Goal: Task Accomplishment & Management: Use online tool/utility

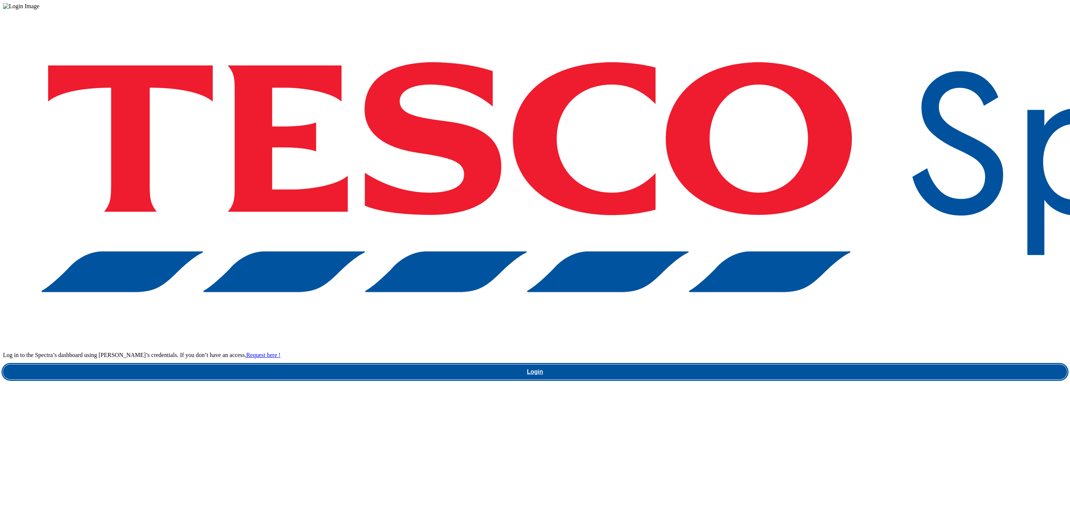
click at [817, 364] on link "Login" at bounding box center [535, 371] width 1064 height 15
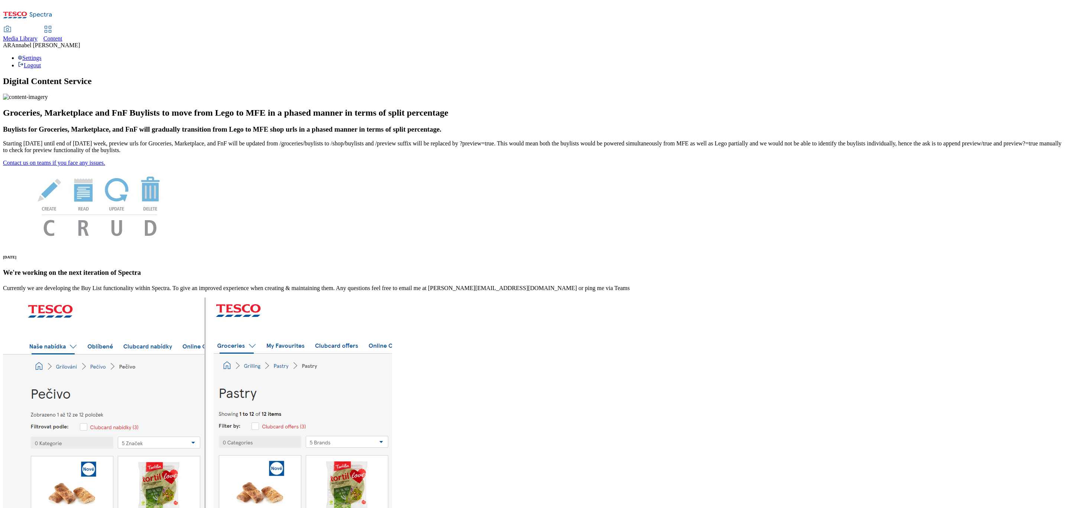
click at [62, 35] on span "Content" at bounding box center [52, 38] width 19 height 6
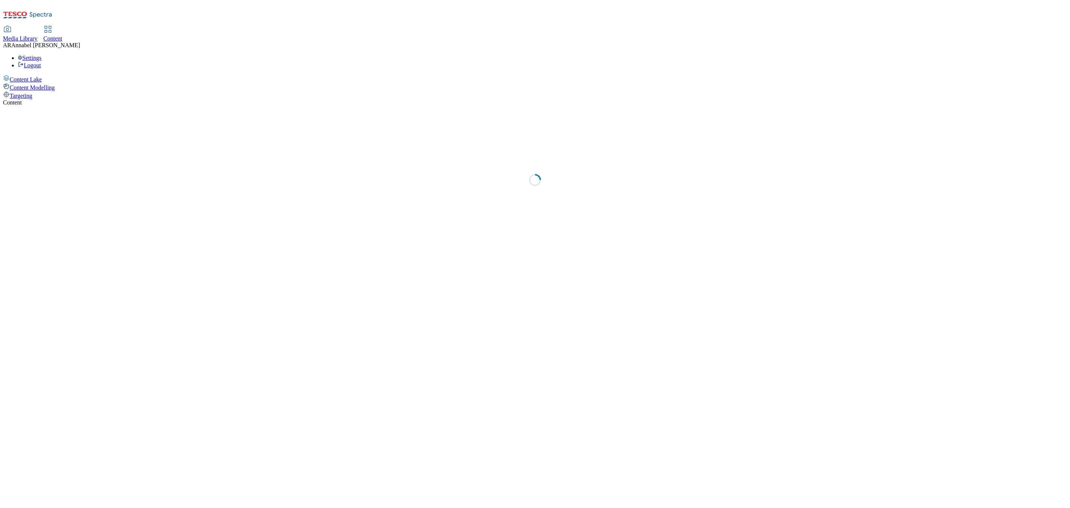
select select "ghs-uk"
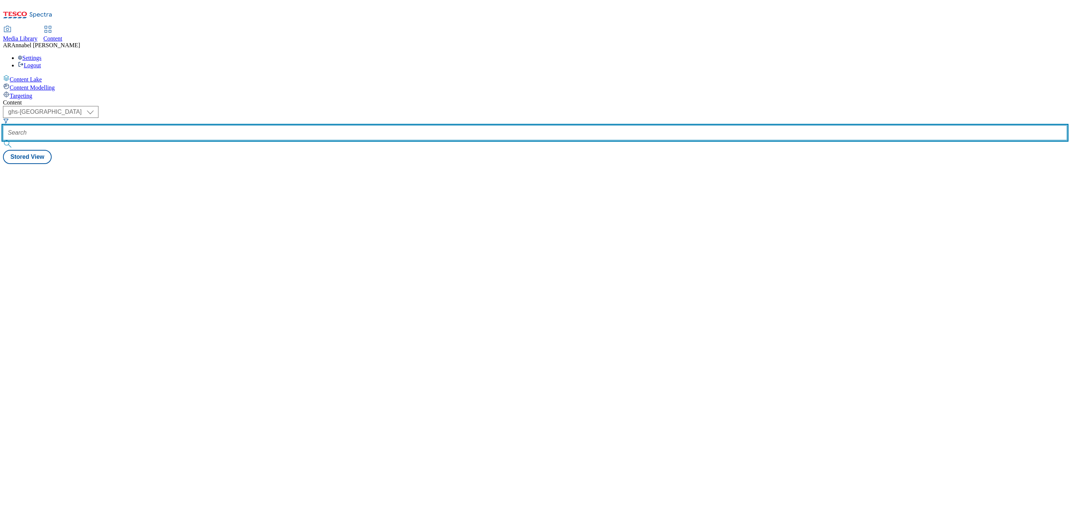
click at [196, 125] on input "text" at bounding box center [535, 132] width 1064 height 15
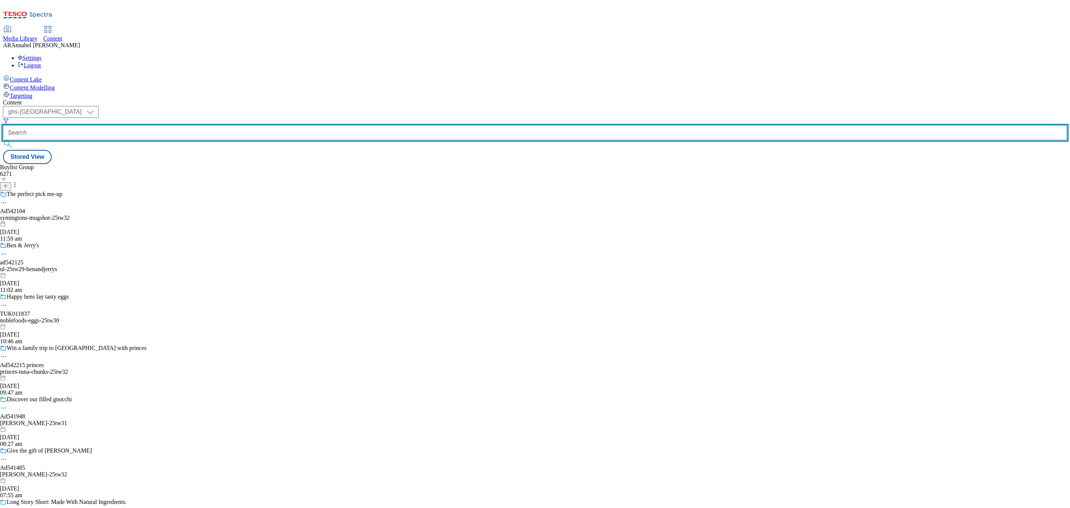
paste input "kenvue-aveeno-25tw30"
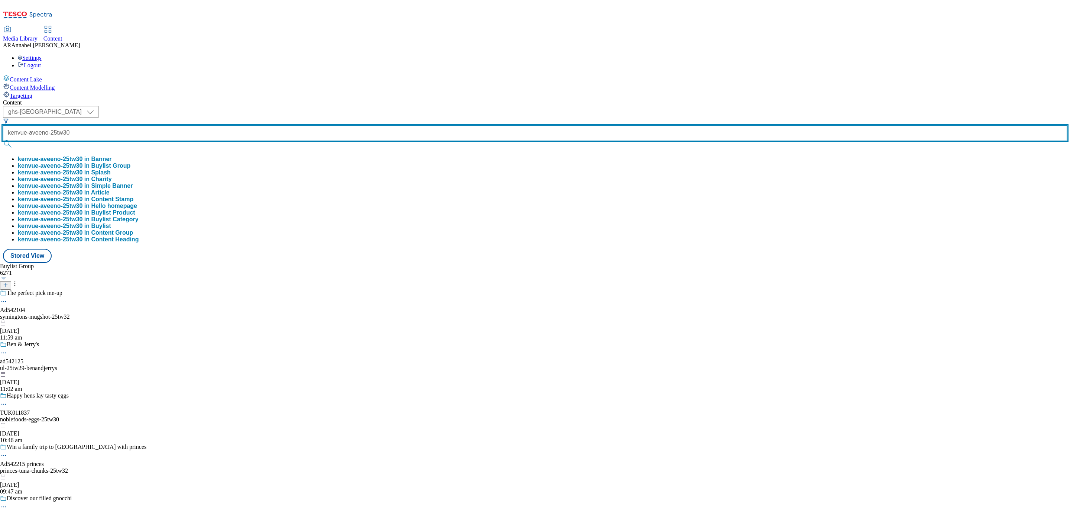
type input "kenvue-aveeno-25tw30"
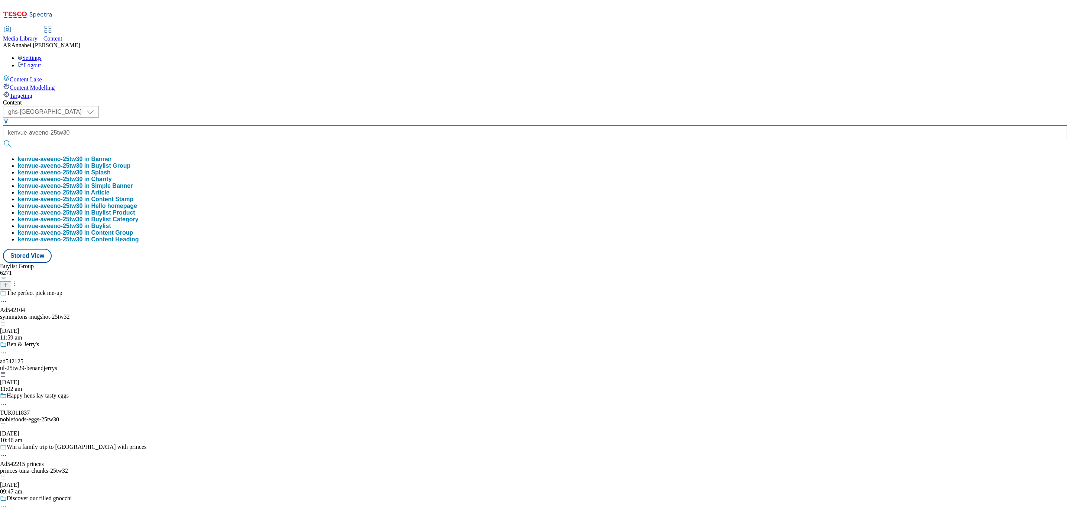
click at [130, 162] on button "kenvue-aveeno-25tw30 in Buylist Group" at bounding box center [74, 165] width 113 height 7
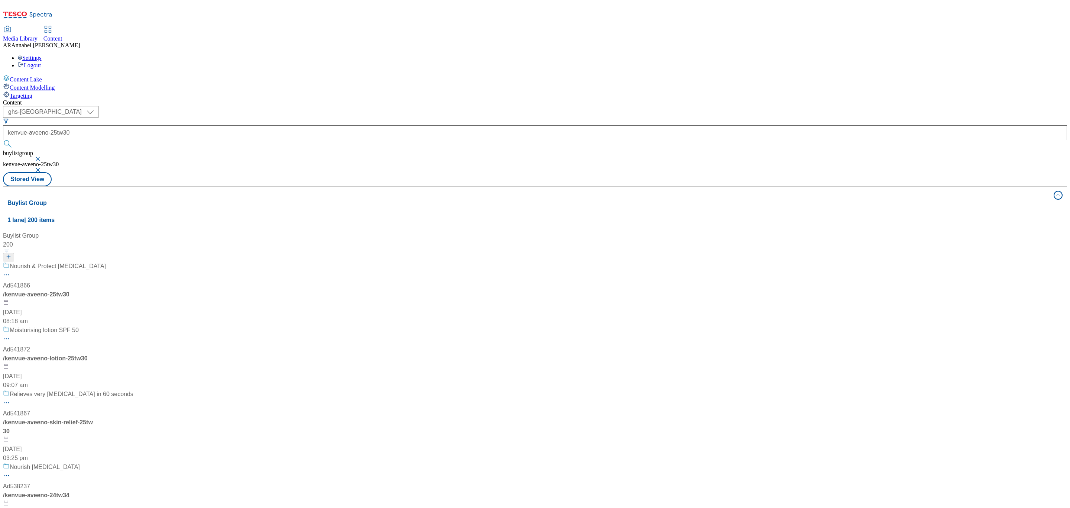
click at [165, 262] on div "Nourish & Protect dry skin Ad541866 / kenvue-aveeno-25tw30 29 Aug 2025 08:18 am" at bounding box center [84, 294] width 162 height 64
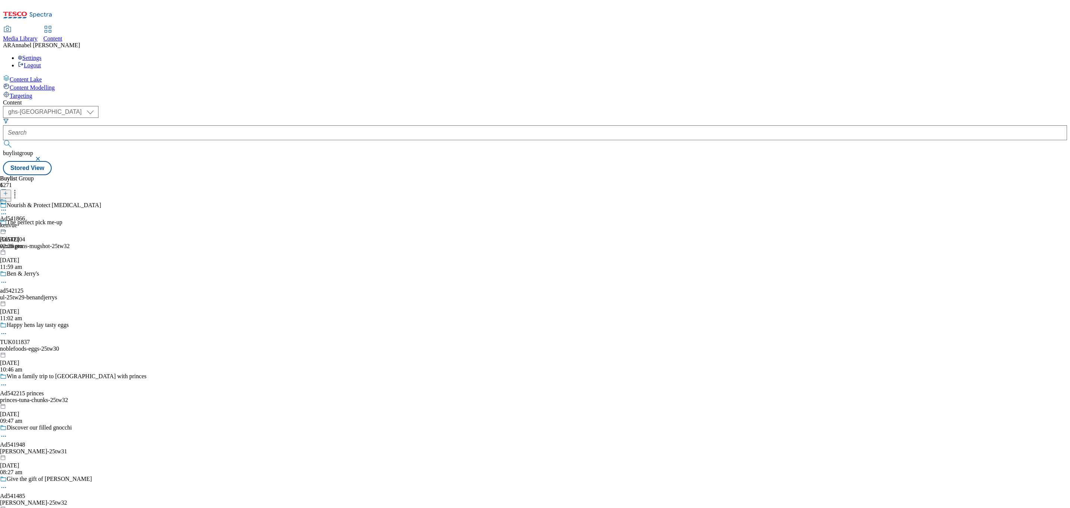
click at [25, 222] on div "kenvue" at bounding box center [12, 225] width 25 height 7
click at [67, 222] on div "kenvue-aveeno" at bounding box center [33, 225] width 67 height 7
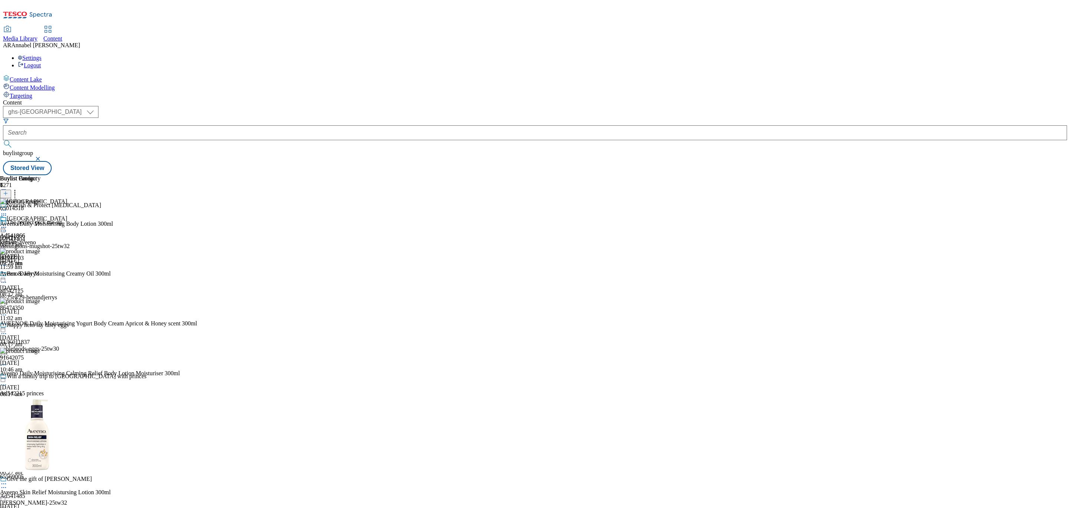
click at [19, 188] on icon at bounding box center [14, 191] width 7 height 7
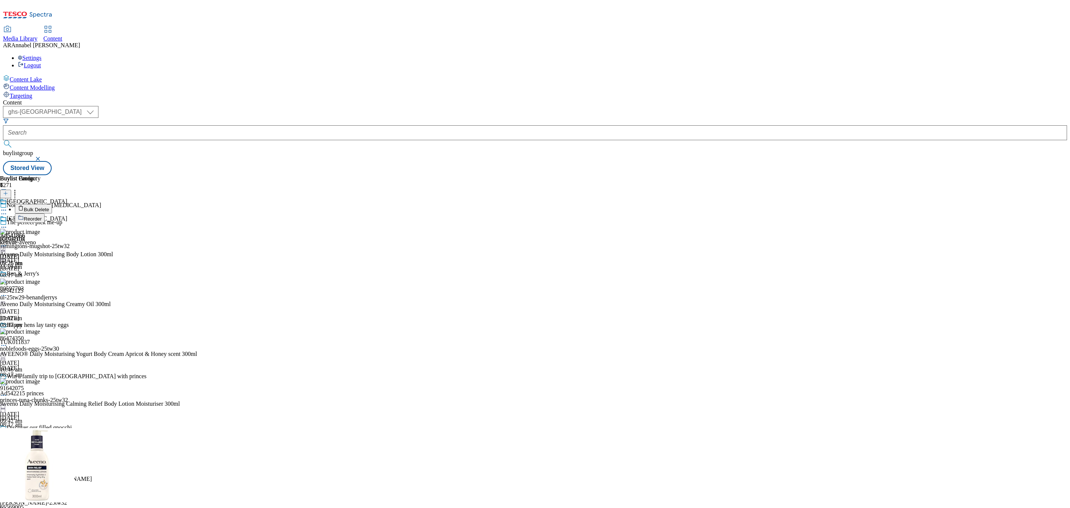
click at [42, 216] on span "Reorder" at bounding box center [33, 219] width 18 height 6
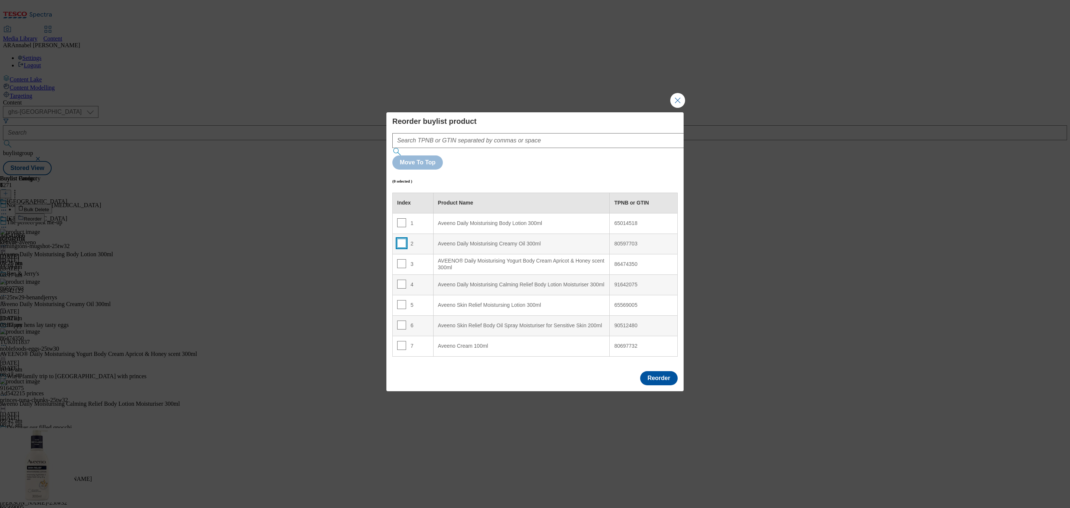
click at [402, 239] on input "Modal" at bounding box center [401, 243] width 9 height 9
checkbox input "true"
click at [444, 220] on div "Aveeno Daily Moisturising Body Lotion 300ml" at bounding box center [521, 223] width 167 height 7
click at [663, 371] on button "Reorder" at bounding box center [659, 378] width 38 height 14
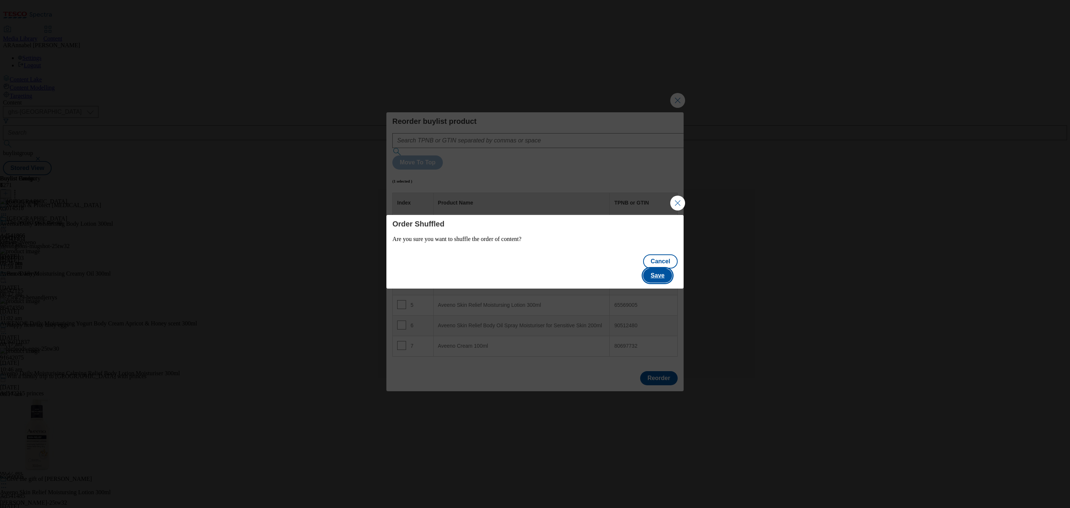
click at [661, 269] on button "Save" at bounding box center [657, 275] width 29 height 14
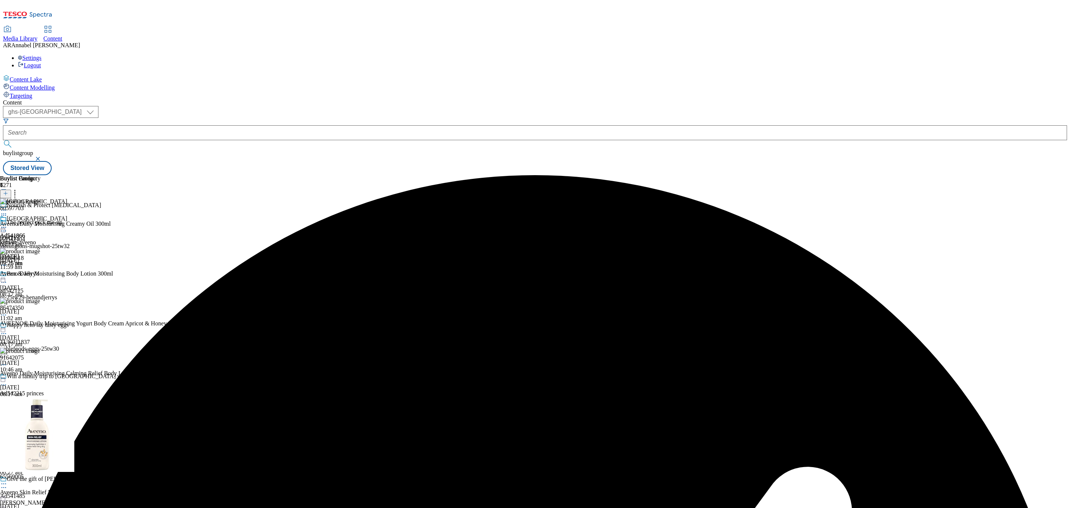
click at [7, 223] on icon at bounding box center [3, 226] width 7 height 7
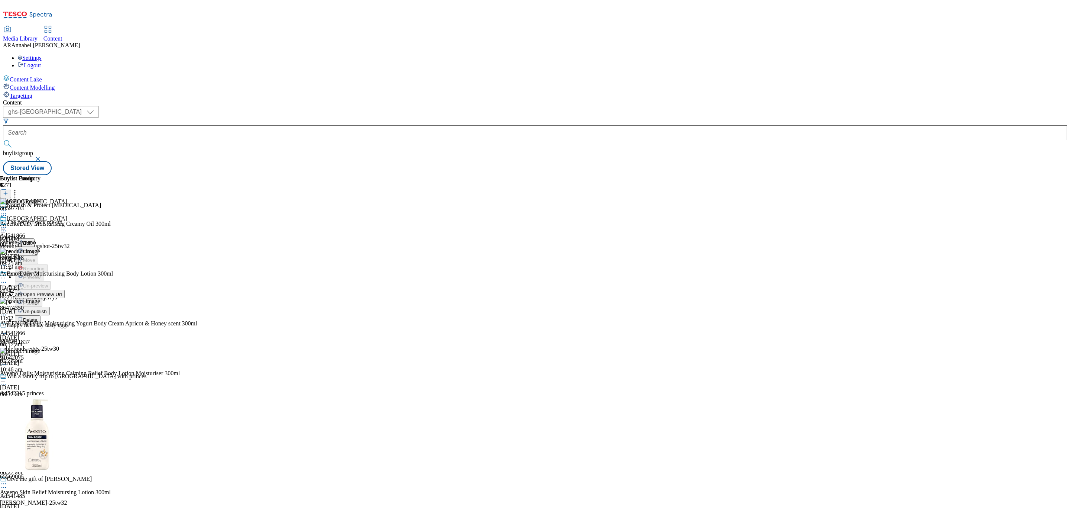
click at [47, 308] on span "Un-publish" at bounding box center [35, 311] width 24 height 6
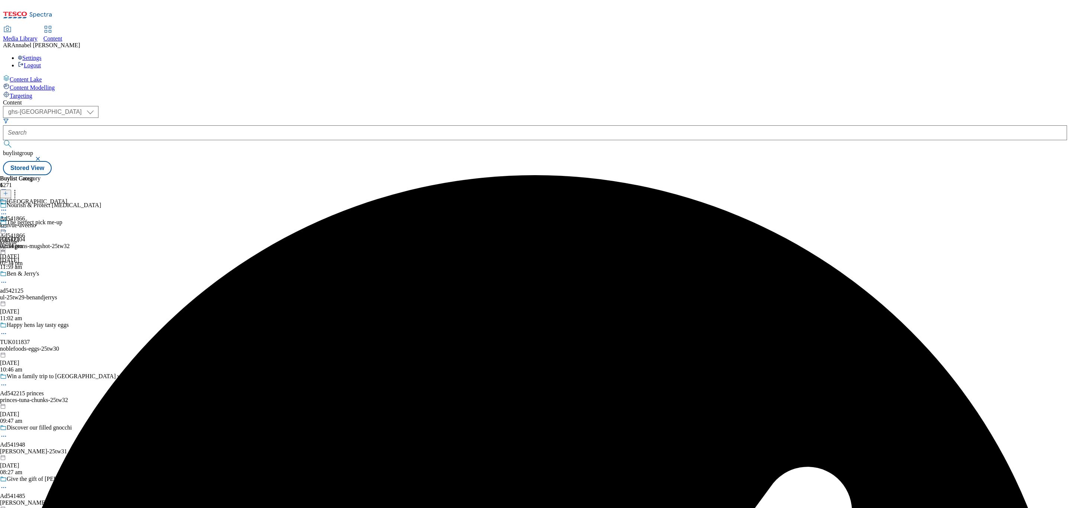
click at [7, 223] on icon at bounding box center [3, 226] width 7 height 7
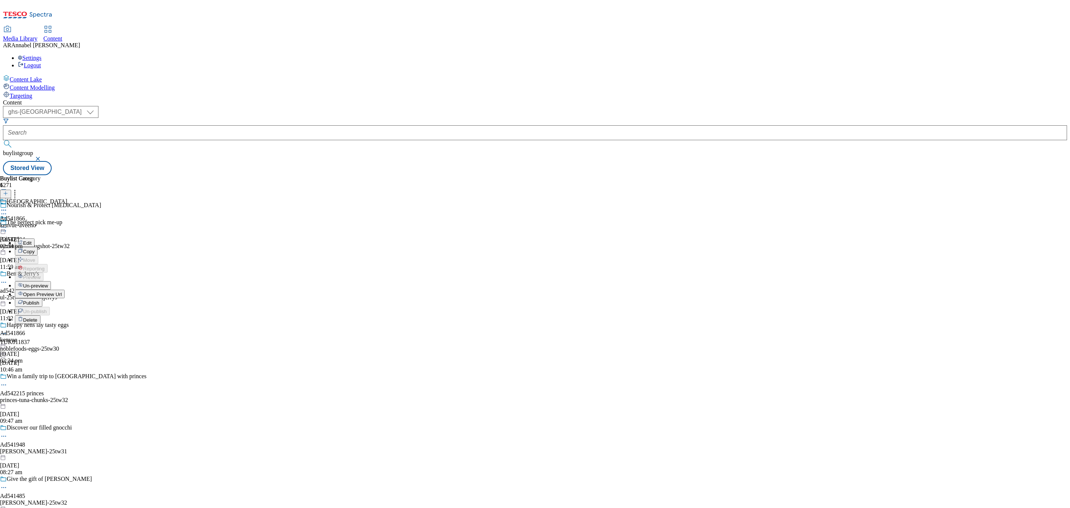
click at [51, 281] on button "Un-preview" at bounding box center [33, 285] width 36 height 9
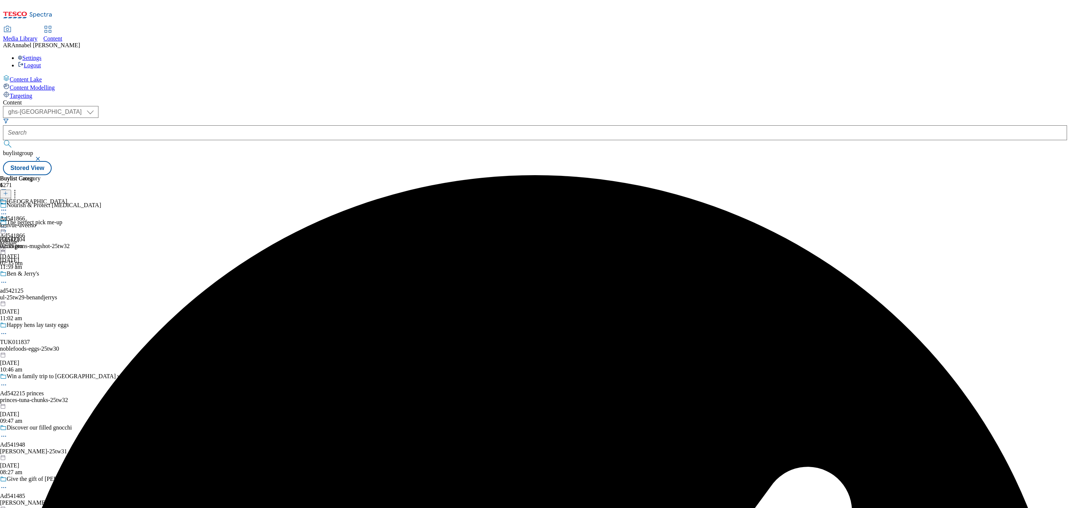
click at [7, 223] on icon at bounding box center [3, 226] width 7 height 7
click at [40, 274] on span "Preview" at bounding box center [31, 277] width 17 height 6
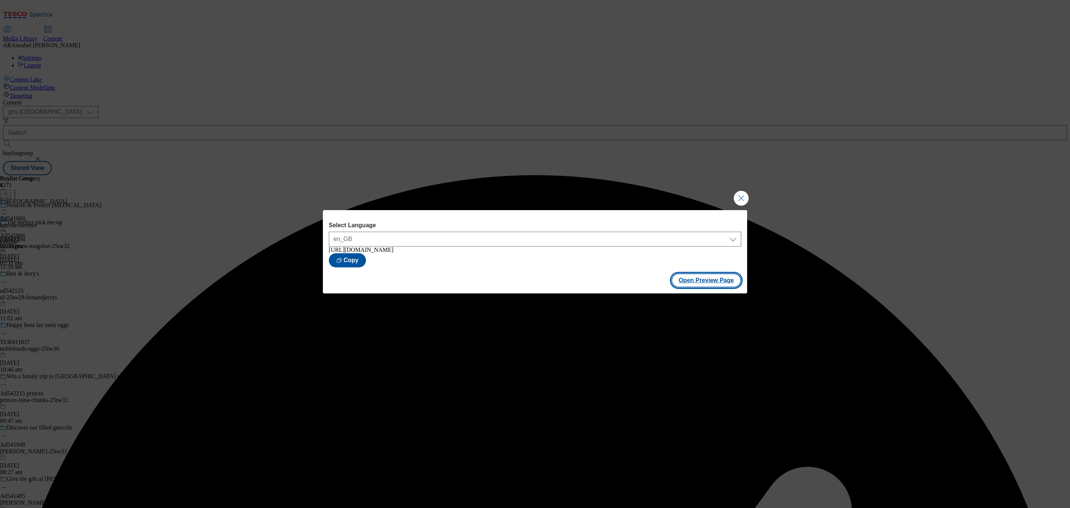
click at [714, 280] on button "Open Preview Page" at bounding box center [706, 280] width 70 height 14
click at [745, 198] on button "Close Modal" at bounding box center [741, 198] width 15 height 15
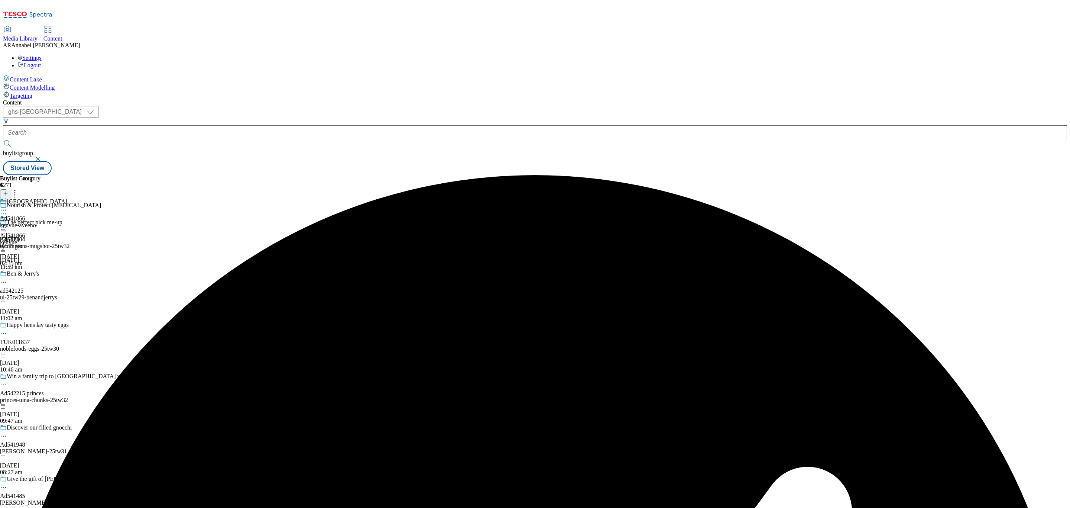
click at [7, 223] on icon at bounding box center [3, 226] width 7 height 7
click at [39, 300] on span "Publish" at bounding box center [31, 303] width 16 height 6
